Goal: Task Accomplishment & Management: Complete application form

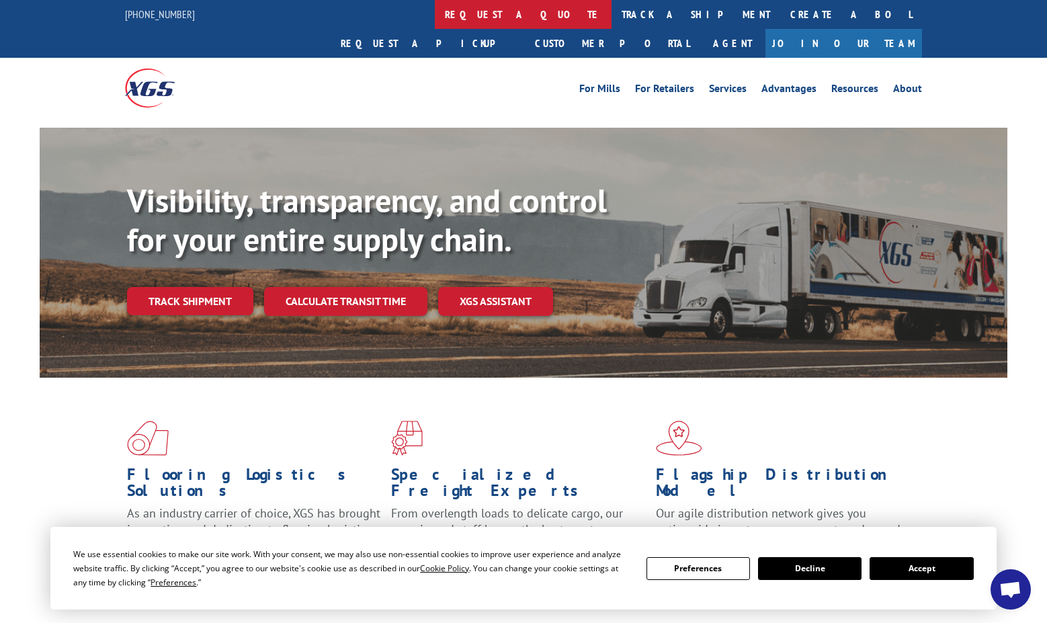
click at [435, 20] on link "request a quote" at bounding box center [523, 14] width 177 height 29
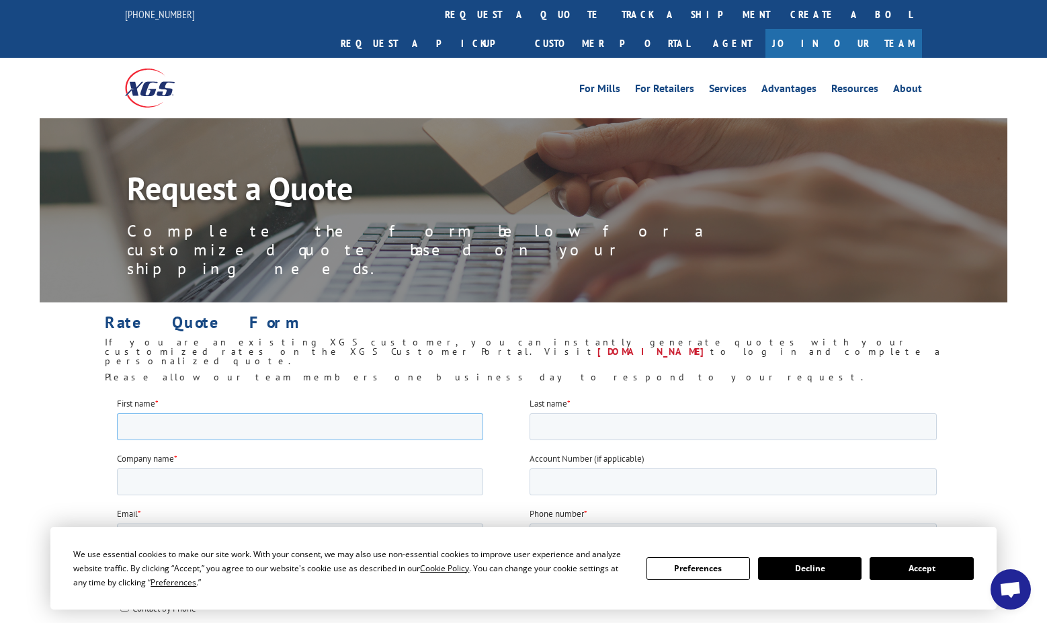
click at [187, 428] on input "First name *" at bounding box center [299, 426] width 366 height 27
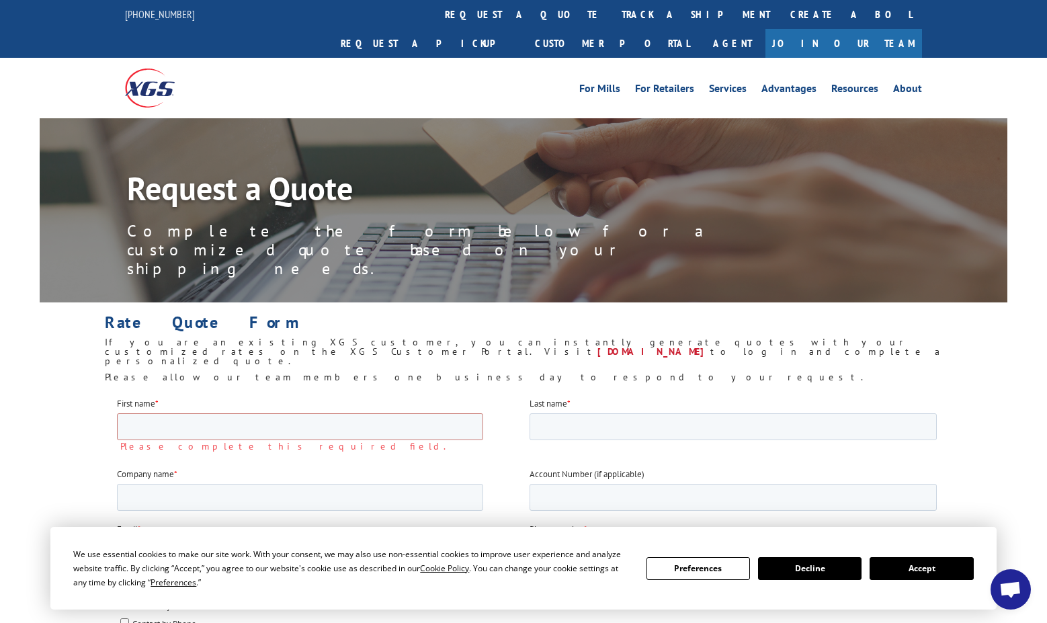
click at [665, 337] on h6 "If you are an existing XGS customer, you can instantly generate quotes with you…" at bounding box center [523, 354] width 837 height 35
click at [662, 345] on link "[DOMAIN_NAME]" at bounding box center [653, 351] width 113 height 12
